Goal: Task Accomplishment & Management: Manage account settings

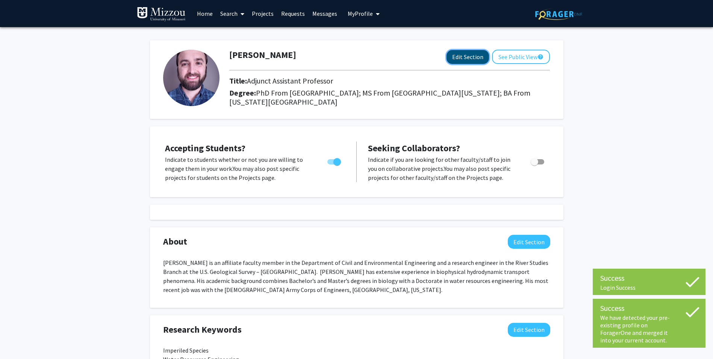
click at [455, 62] on button "Edit Section" at bounding box center [468, 57] width 42 height 14
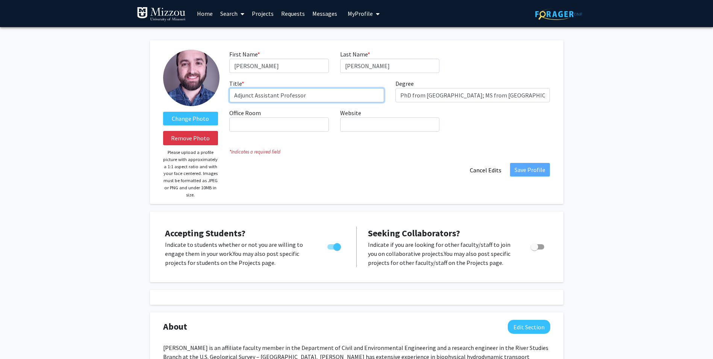
drag, startPoint x: 254, startPoint y: 95, endPoint x: 224, endPoint y: 99, distance: 30.3
click at [224, 99] on div "Title * required Adjunct Assistant Professor" at bounding box center [307, 90] width 166 height 23
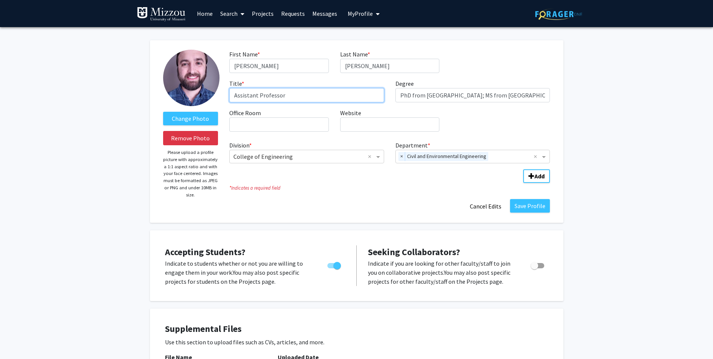
type input "Assistant Professor"
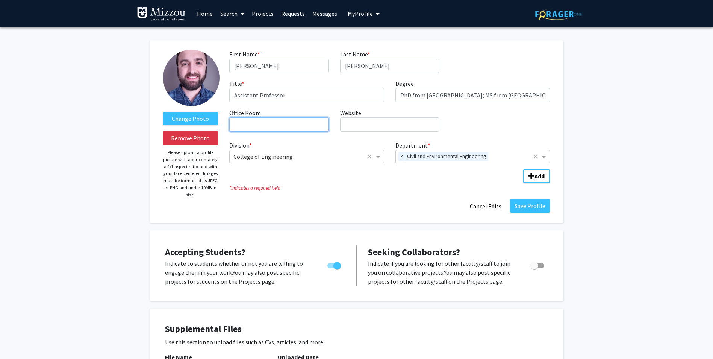
click at [277, 124] on input "Office Room required" at bounding box center [278, 124] width 99 height 14
click at [246, 126] on input "Laff" at bounding box center [278, 124] width 99 height 14
click at [266, 122] on input "Laff" at bounding box center [278, 124] width 99 height 14
click at [256, 121] on input "[PERSON_NAME] 2465" at bounding box center [278, 124] width 99 height 14
type input "[PERSON_NAME] C2465"
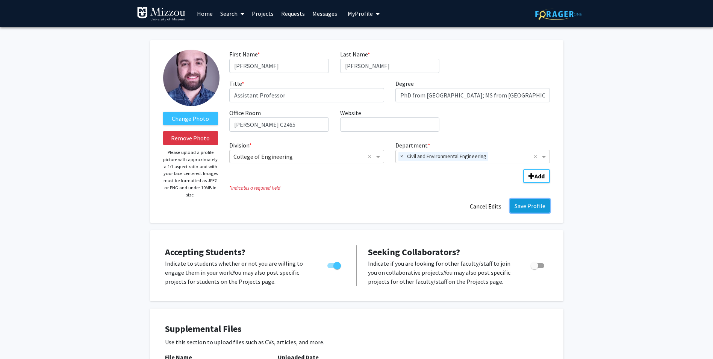
click at [531, 206] on button "Save Profile" at bounding box center [530, 206] width 40 height 14
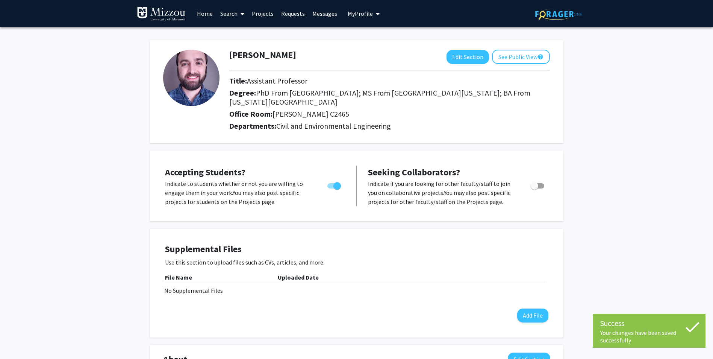
click at [539, 186] on span "Toggle" at bounding box center [538, 185] width 14 height 5
click at [535, 188] on input "Toggle" at bounding box center [534, 188] width 0 height 0
checkbox input "true"
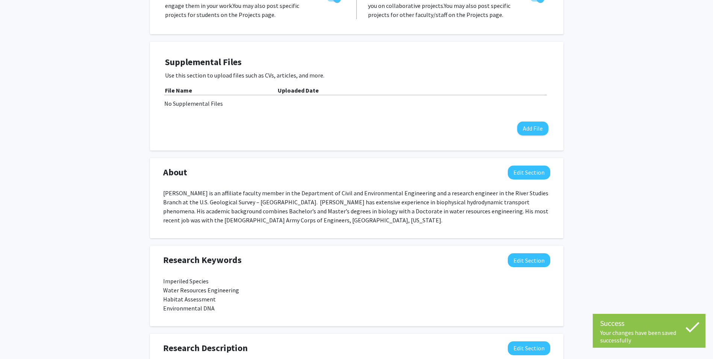
scroll to position [188, 0]
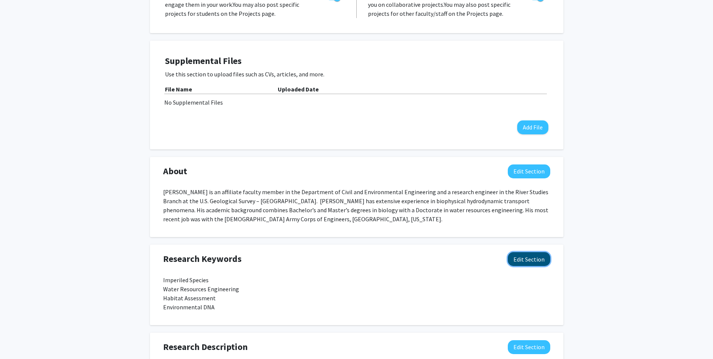
click at [541, 256] on button "Edit Section" at bounding box center [529, 259] width 42 height 14
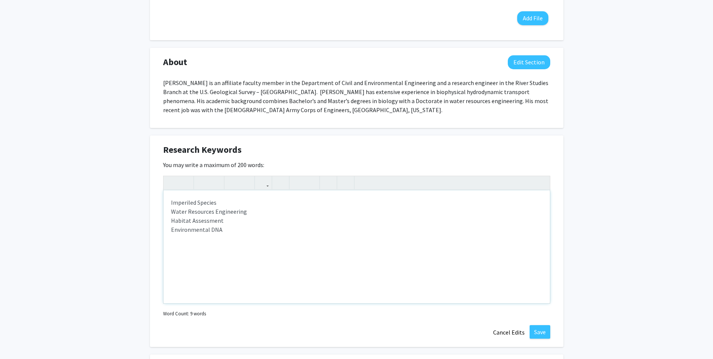
scroll to position [301, 0]
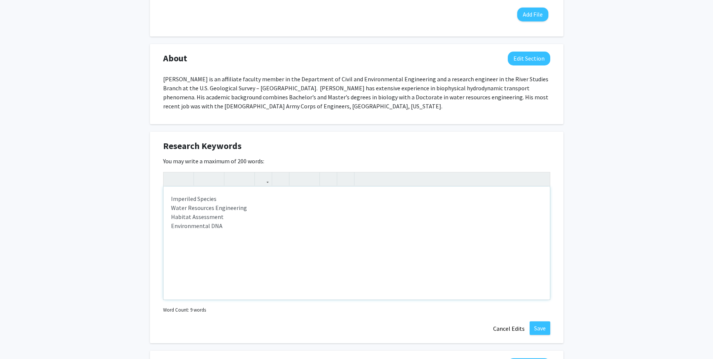
click at [172, 201] on p "Imperiled Species Water Resources Engineering Habitat Assessment Environmental …" at bounding box center [356, 212] width 371 height 36
type textarea "<p>Imperiled Species<br><span>Water Resources Engineering<br></span><span>Habit…"
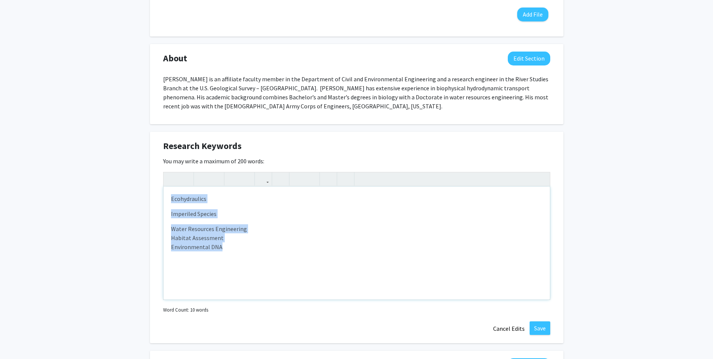
drag, startPoint x: 235, startPoint y: 256, endPoint x: 194, endPoint y: 175, distance: 91.0
click at [154, 189] on div "Research Keywords Edit Section You may write a maximum of 200 words: <p>Ecohydr…" at bounding box center [357, 237] width 414 height 211
click at [346, 178] on icon "button" at bounding box center [346, 179] width 6 height 12
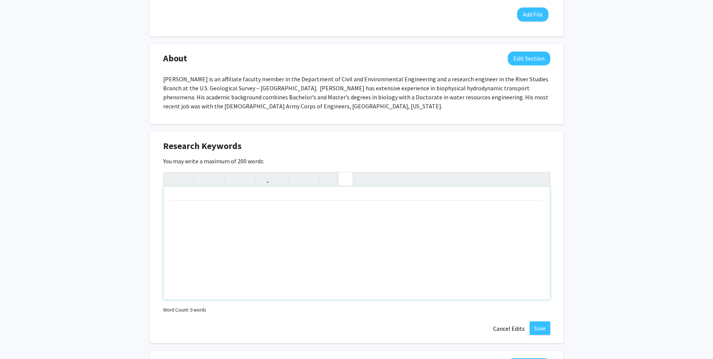
click at [346, 178] on icon "button" at bounding box center [346, 179] width 6 height 12
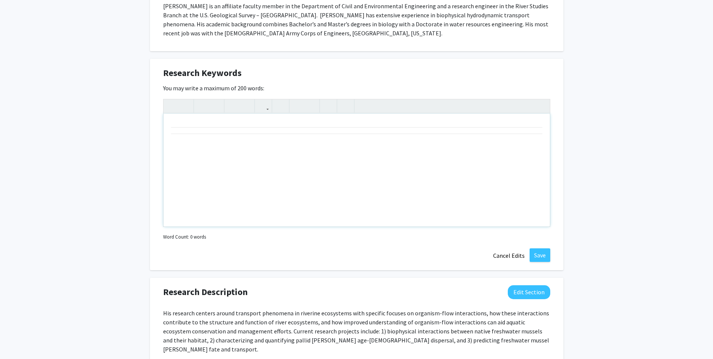
scroll to position [451, 0]
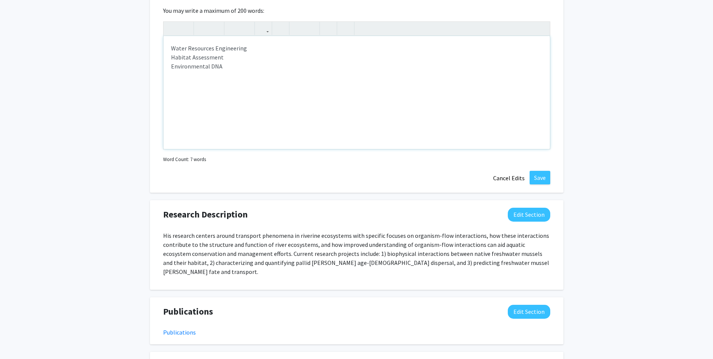
type textarea "<p>Imperiled Species<br><span>Water Resources Engineering<br></span><span>Habit…"
click at [535, 177] on button "Save" at bounding box center [540, 178] width 21 height 14
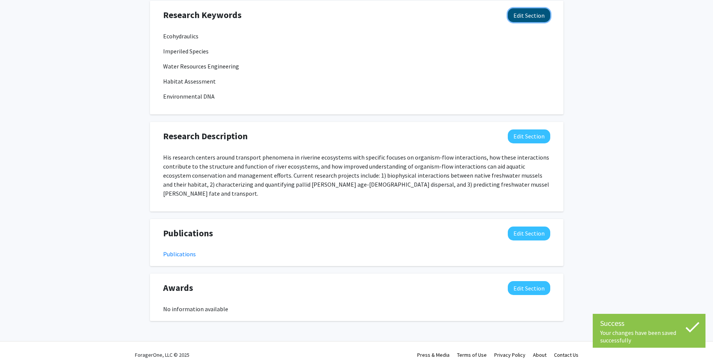
click at [534, 15] on button "Edit Section" at bounding box center [529, 15] width 42 height 14
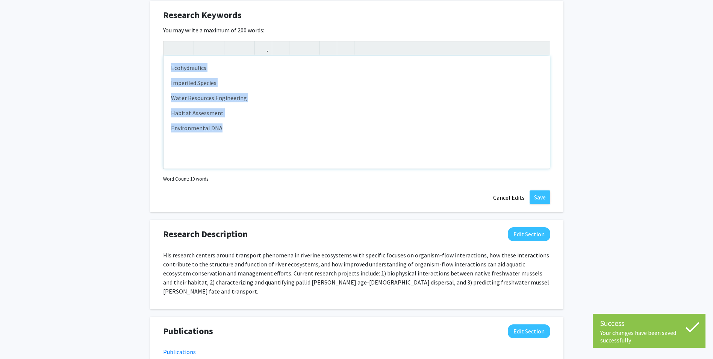
drag, startPoint x: 233, startPoint y: 133, endPoint x: 142, endPoint y: 64, distance: 114.5
click at [142, 64] on div "[PERSON_NAME] Edit Section See Public View help Title: Assistant Professor Degr…" at bounding box center [356, 18] width 713 height 847
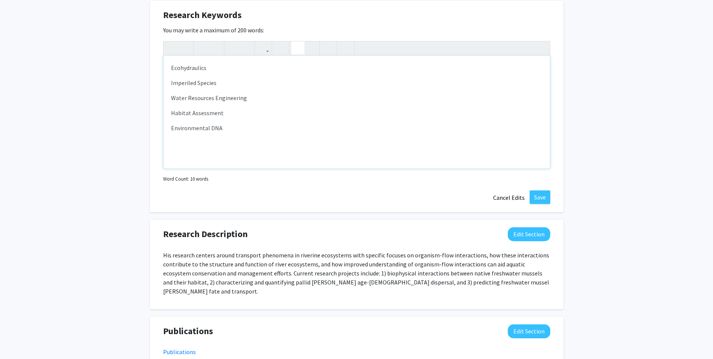
click at [295, 50] on icon "button" at bounding box center [298, 48] width 6 height 12
click at [308, 42] on use "button" at bounding box center [308, 42] width 0 height 0
type textarea "<p><span style="font-size: 1rem;">Ecohydraulics</span><br><span style="font-siz…"
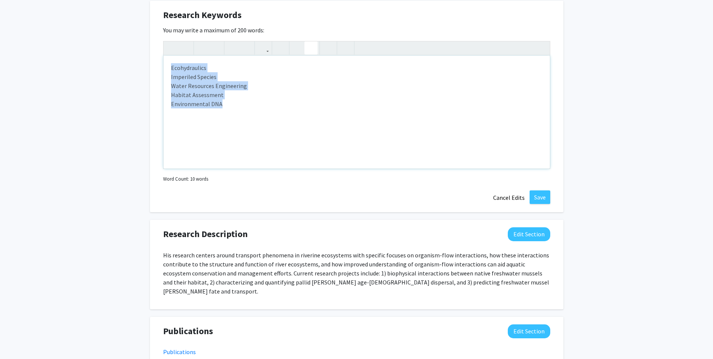
click at [308, 42] on use "button" at bounding box center [308, 42] width 0 height 0
click at [540, 192] on button "Save" at bounding box center [540, 197] width 21 height 14
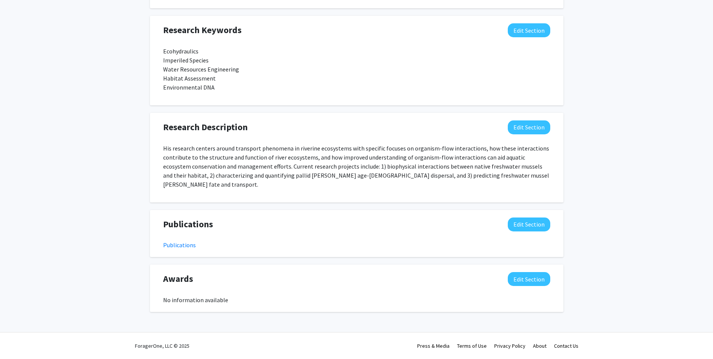
scroll to position [408, 0]
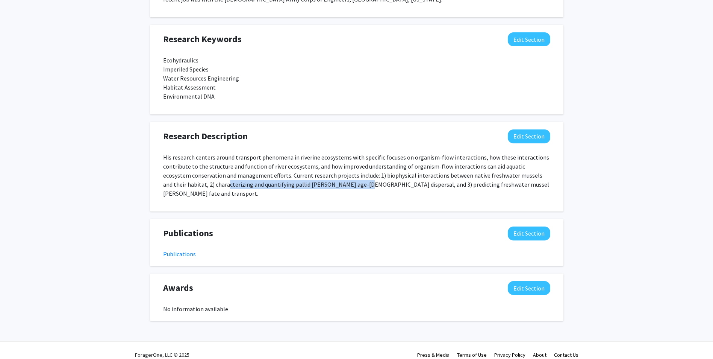
drag, startPoint x: 183, startPoint y: 186, endPoint x: 314, endPoint y: 187, distance: 130.8
click at [314, 187] on p "His research centers around transport phenomena in riverine ecosystems with spe…" at bounding box center [356, 175] width 387 height 45
click at [518, 226] on button "Edit Section" at bounding box center [529, 233] width 42 height 14
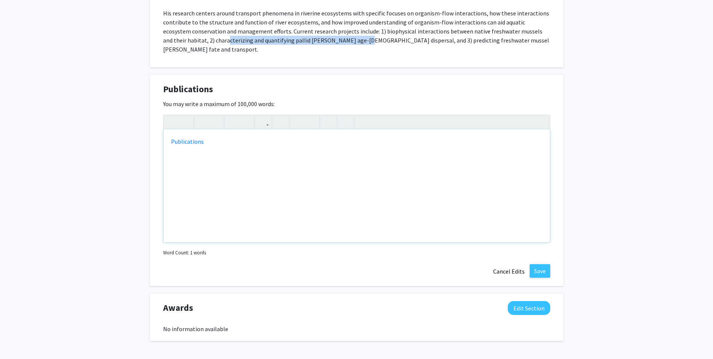
scroll to position [558, 0]
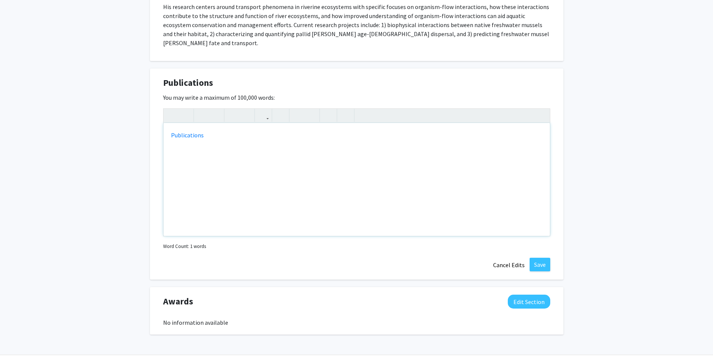
click at [235, 144] on div "Publications" at bounding box center [357, 179] width 387 height 113
click at [197, 131] on link "Publications" at bounding box center [187, 135] width 33 height 8
click at [196, 131] on link "Publications" at bounding box center [187, 135] width 33 height 8
drag, startPoint x: 202, startPoint y: 127, endPoint x: 170, endPoint y: 130, distance: 32.0
click at [170, 130] on div "Publications" at bounding box center [357, 179] width 387 height 113
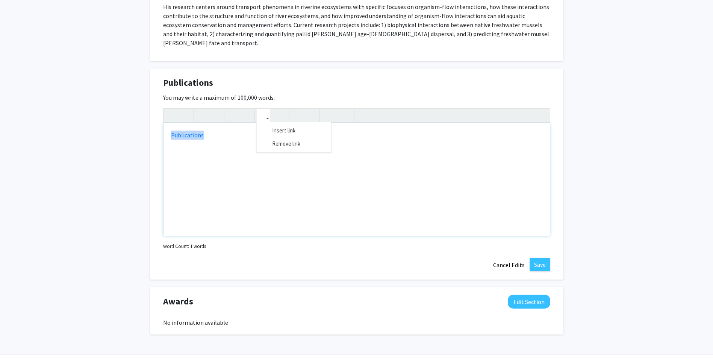
click at [269, 111] on button "button" at bounding box center [263, 115] width 13 height 13
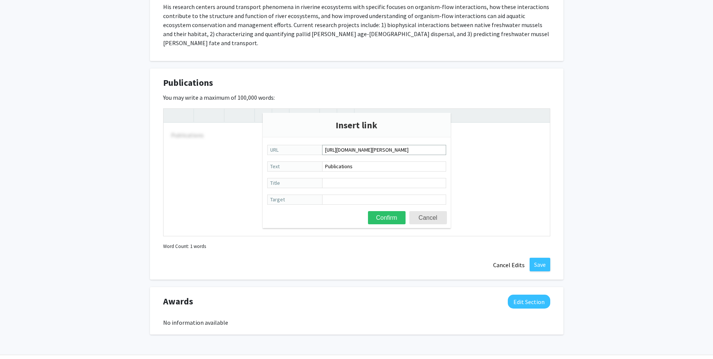
click at [346, 153] on input "[URL][DOMAIN_NAME][PERSON_NAME]" at bounding box center [384, 150] width 124 height 10
type input "[URL][DOMAIN_NAME]"
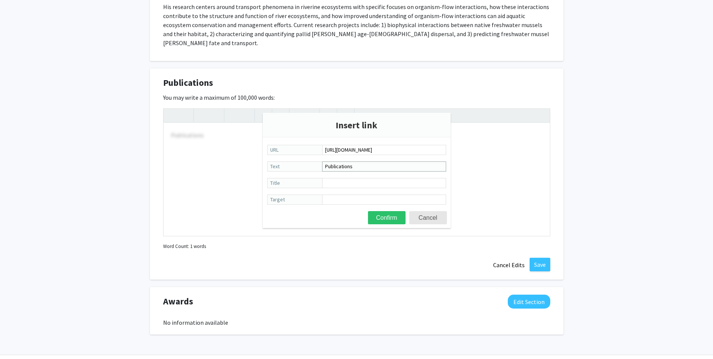
scroll to position [0, 0]
drag, startPoint x: 356, startPoint y: 165, endPoint x: 309, endPoint y: 165, distance: 47.4
click at [309, 165] on label "Publications Text" at bounding box center [356, 166] width 179 height 11
type input "Google Scholar Page"
click at [375, 216] on button "Confirm" at bounding box center [387, 217] width 38 height 13
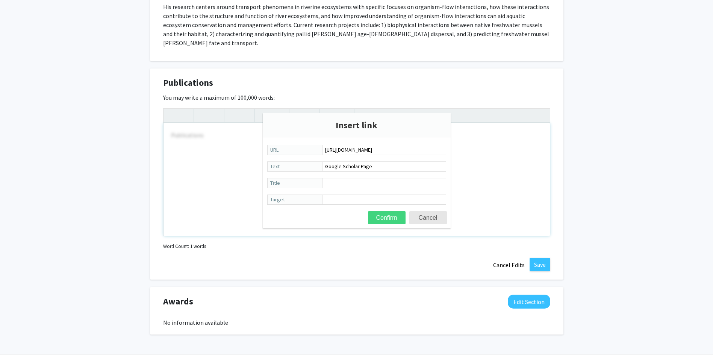
type textarea "<a href="[URL][DOMAIN_NAME]">Google Scholar Page</a>"
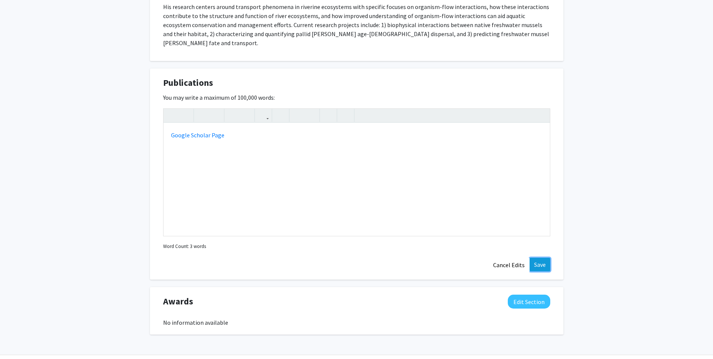
click at [540, 258] on button "Save" at bounding box center [540, 265] width 21 height 14
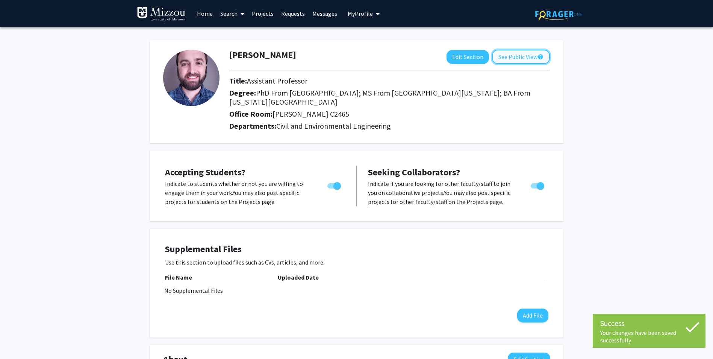
click at [518, 58] on button "See Public View help" at bounding box center [521, 57] width 58 height 14
